Goal: Task Accomplishment & Management: Use online tool/utility

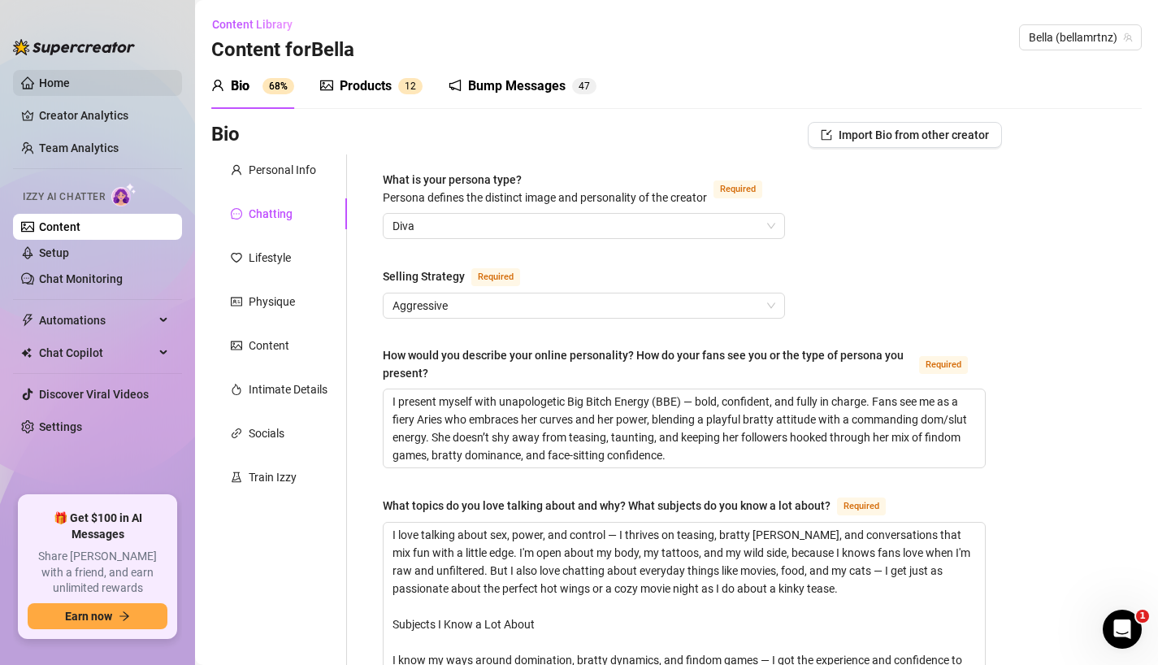
click at [48, 78] on link "Home" at bounding box center [54, 82] width 31 height 13
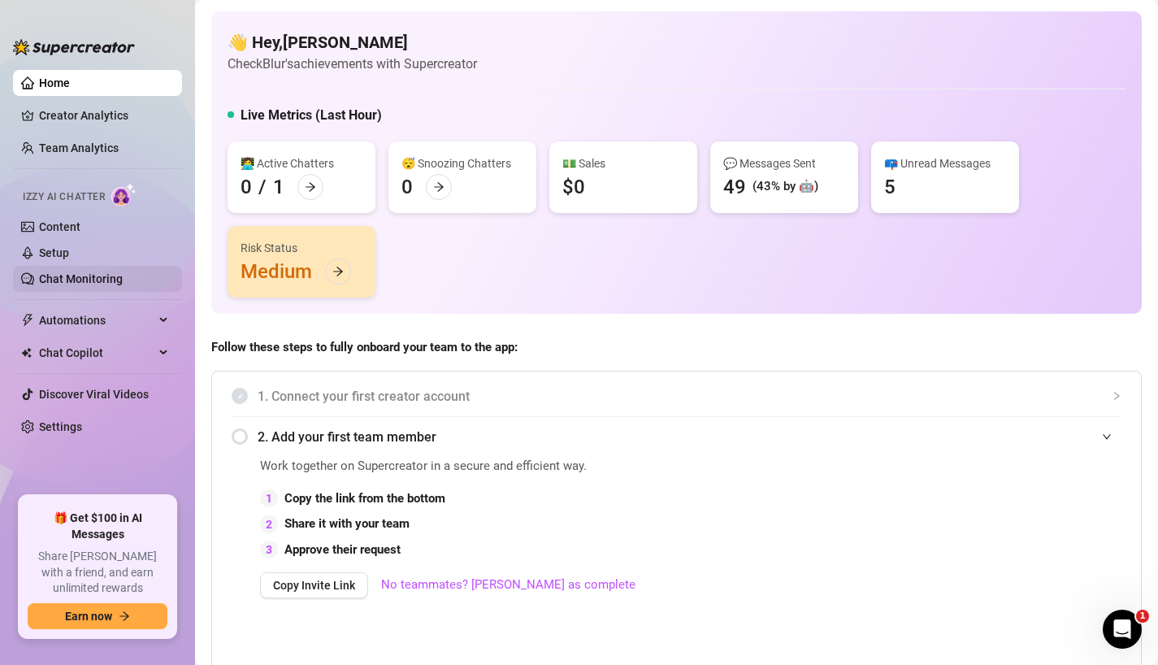
click at [71, 281] on link "Chat Monitoring" at bounding box center [81, 278] width 84 height 13
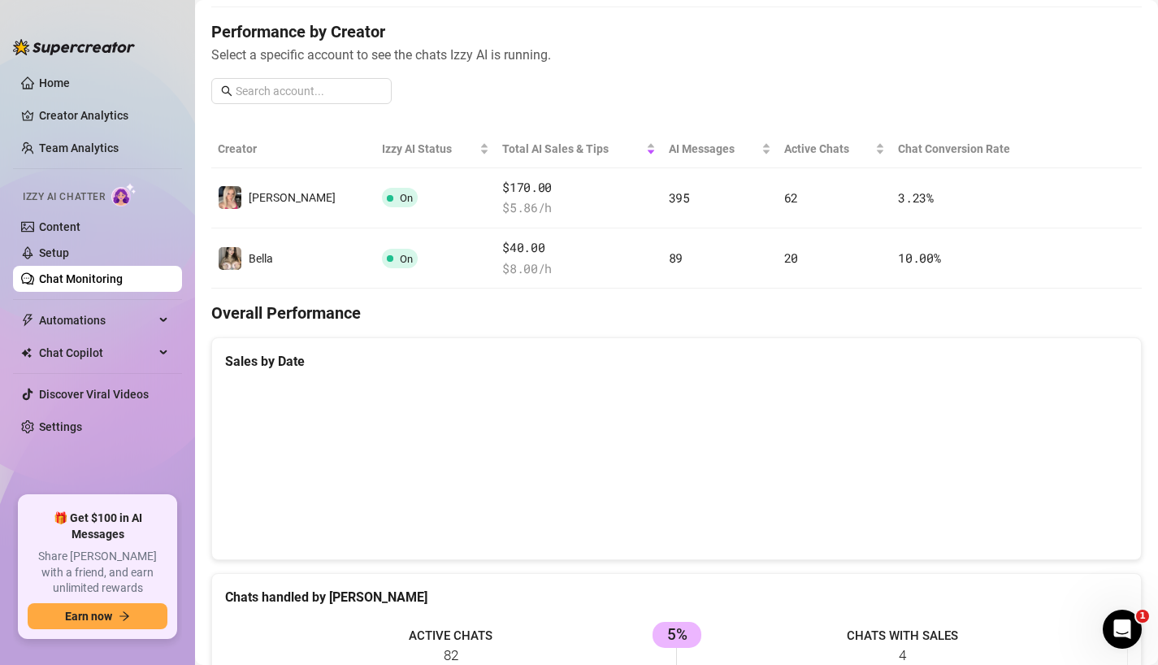
scroll to position [210, 0]
